Goal: Information Seeking & Learning: Find specific fact

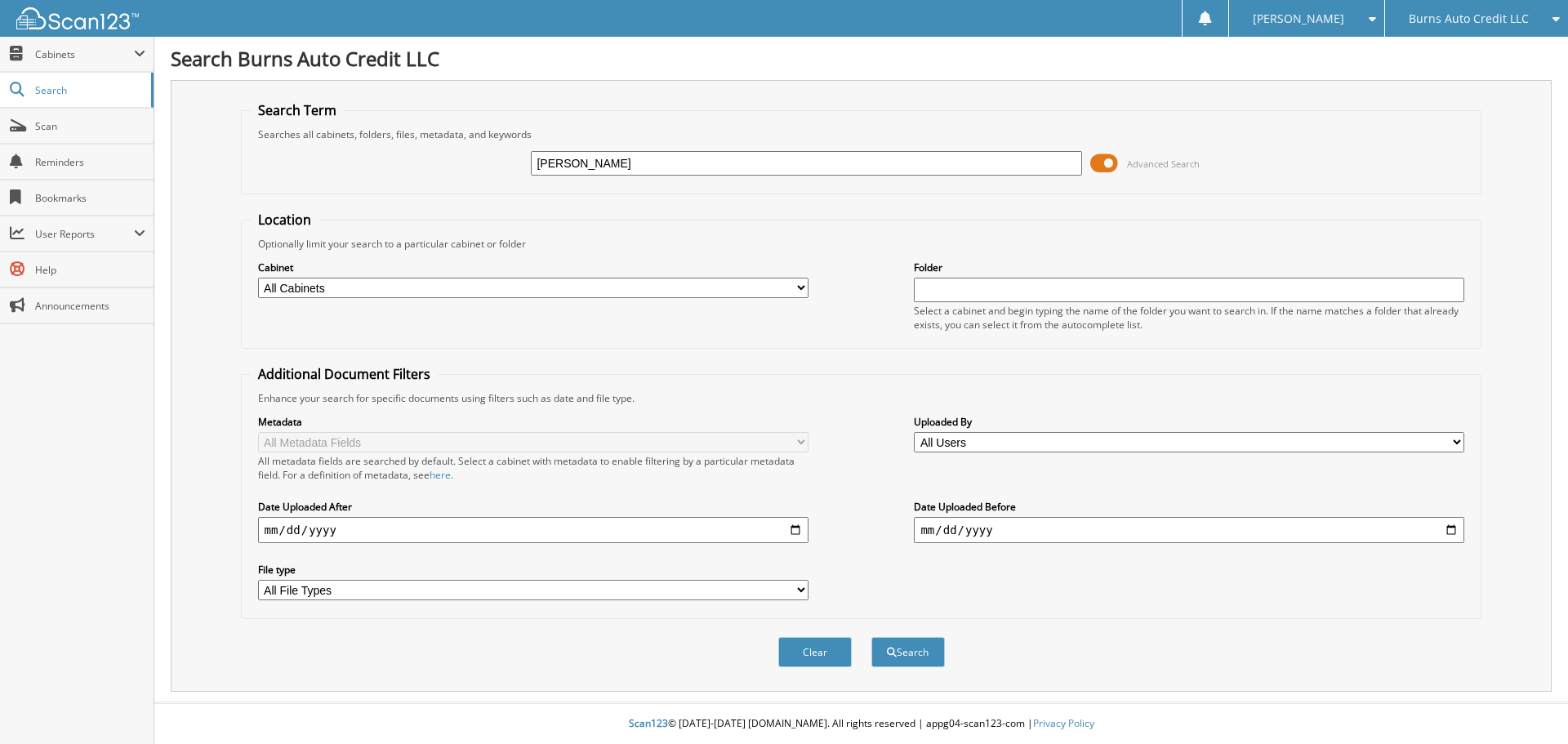
type input "[PERSON_NAME]"
click at [871, 637] on button "Search" at bounding box center [908, 652] width 73 height 30
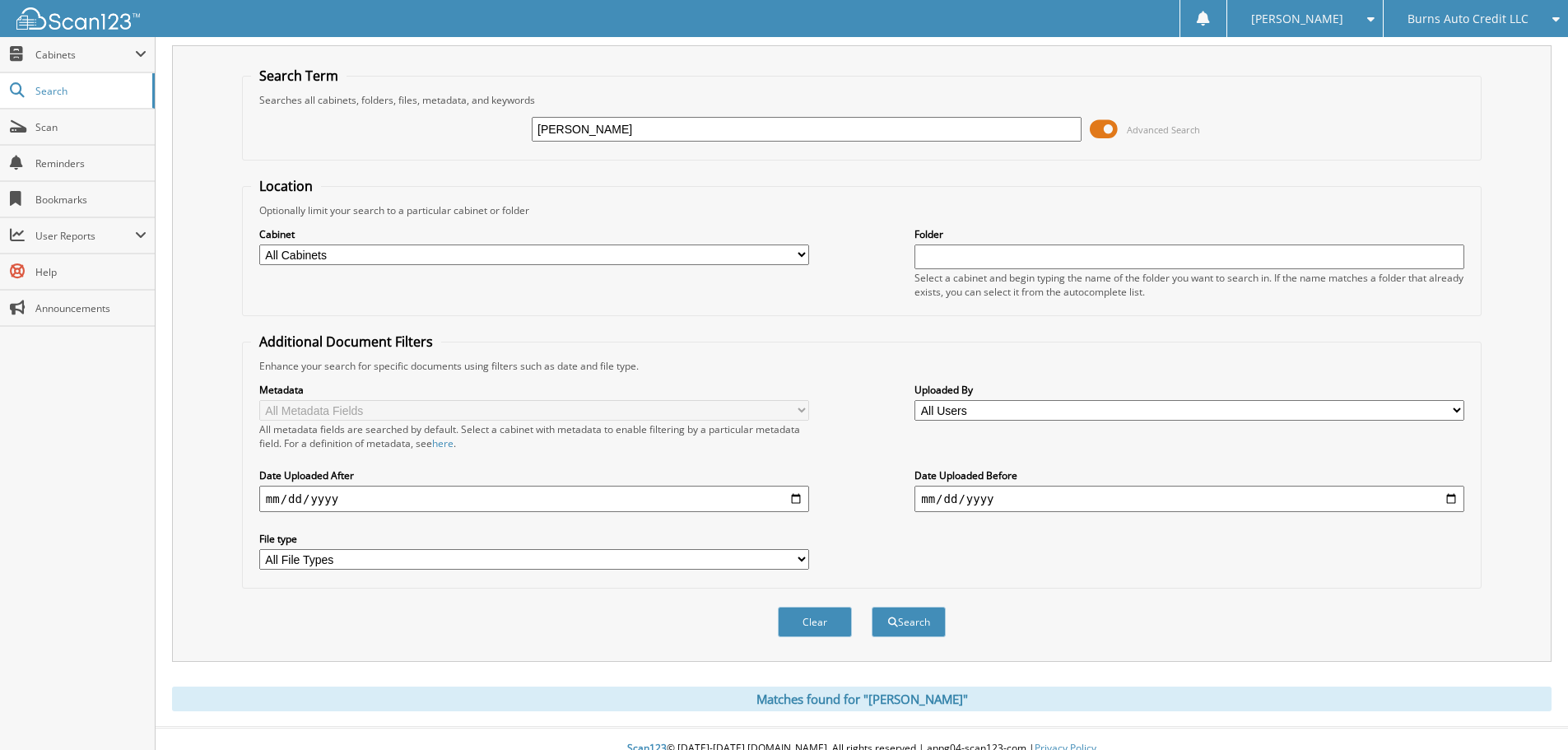
scroll to position [55, 0]
